Goal: Check status: Check status

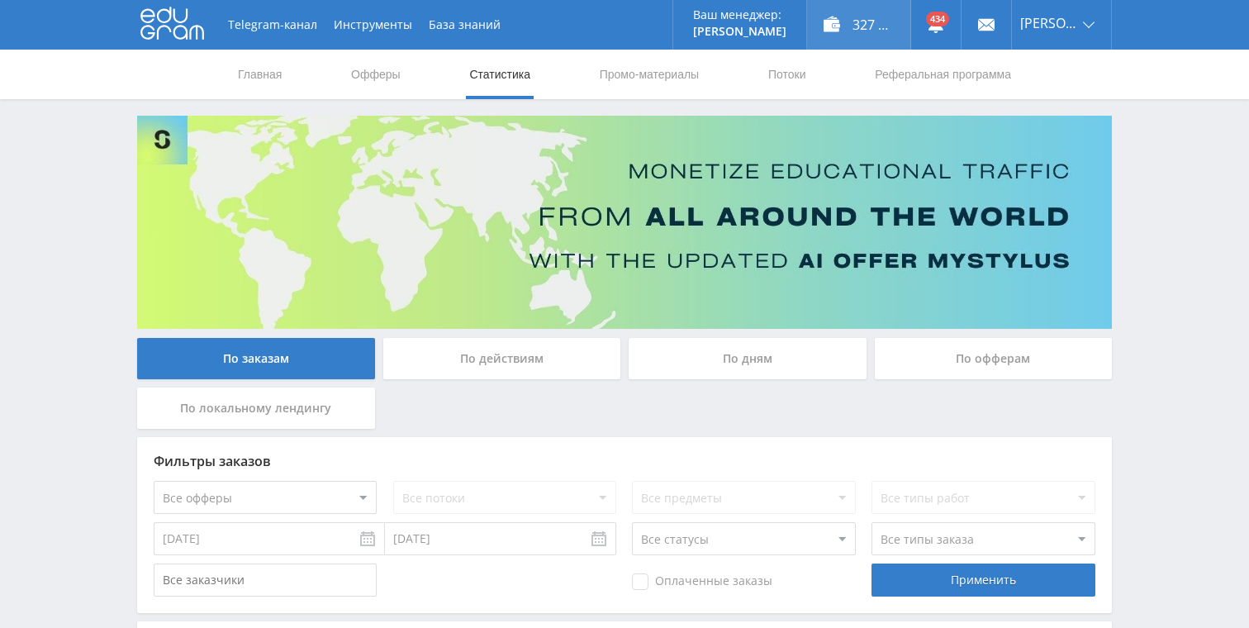
click at [887, 36] on div "327 713,00 ₽" at bounding box center [858, 25] width 103 height 50
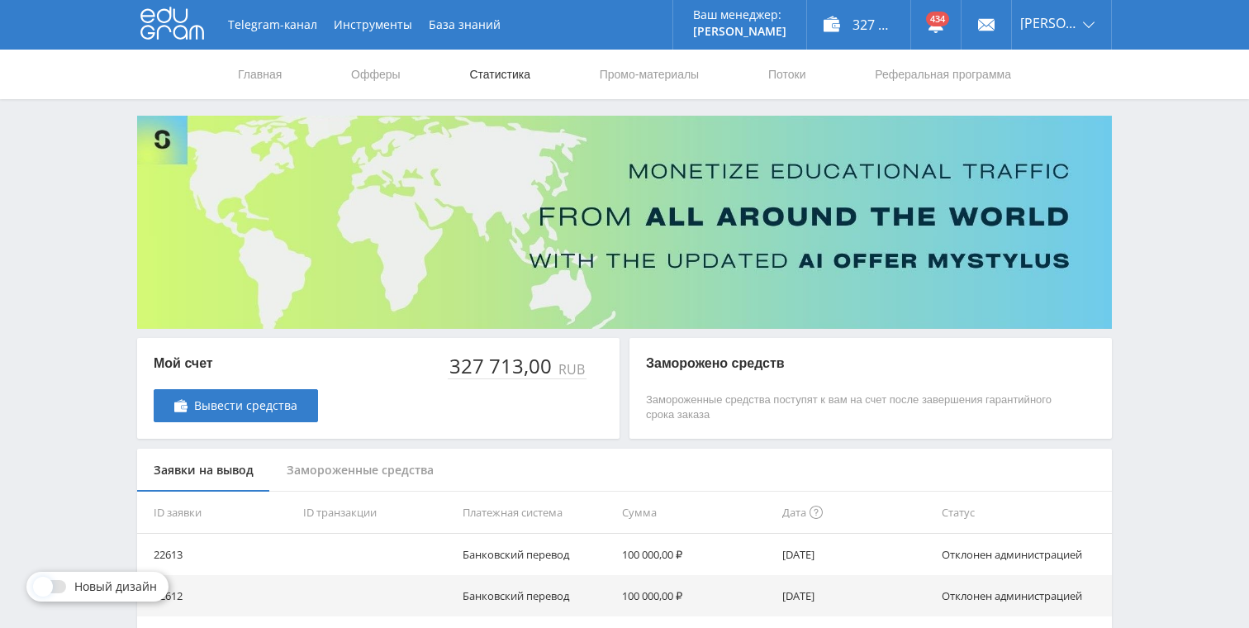
click at [502, 66] on link "Статистика" at bounding box center [500, 75] width 64 height 50
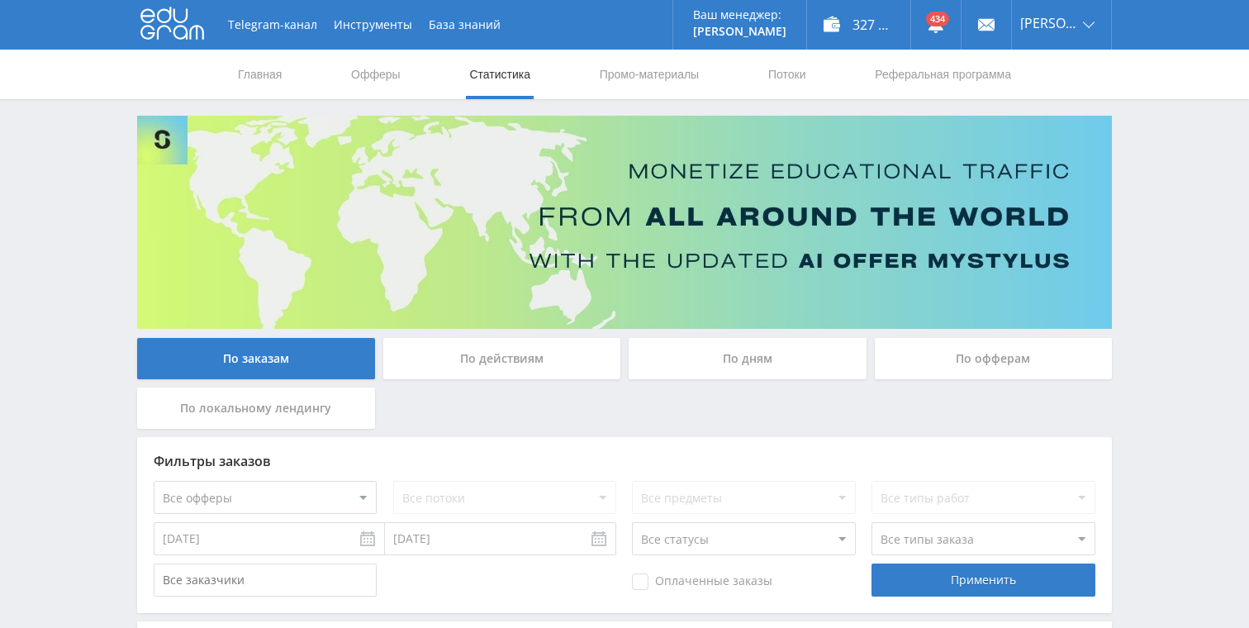
click at [740, 378] on div "По дням" at bounding box center [748, 358] width 238 height 41
click at [0, 0] on input "По дням" at bounding box center [0, 0] width 0 height 0
